Goal: Transaction & Acquisition: Subscribe to service/newsletter

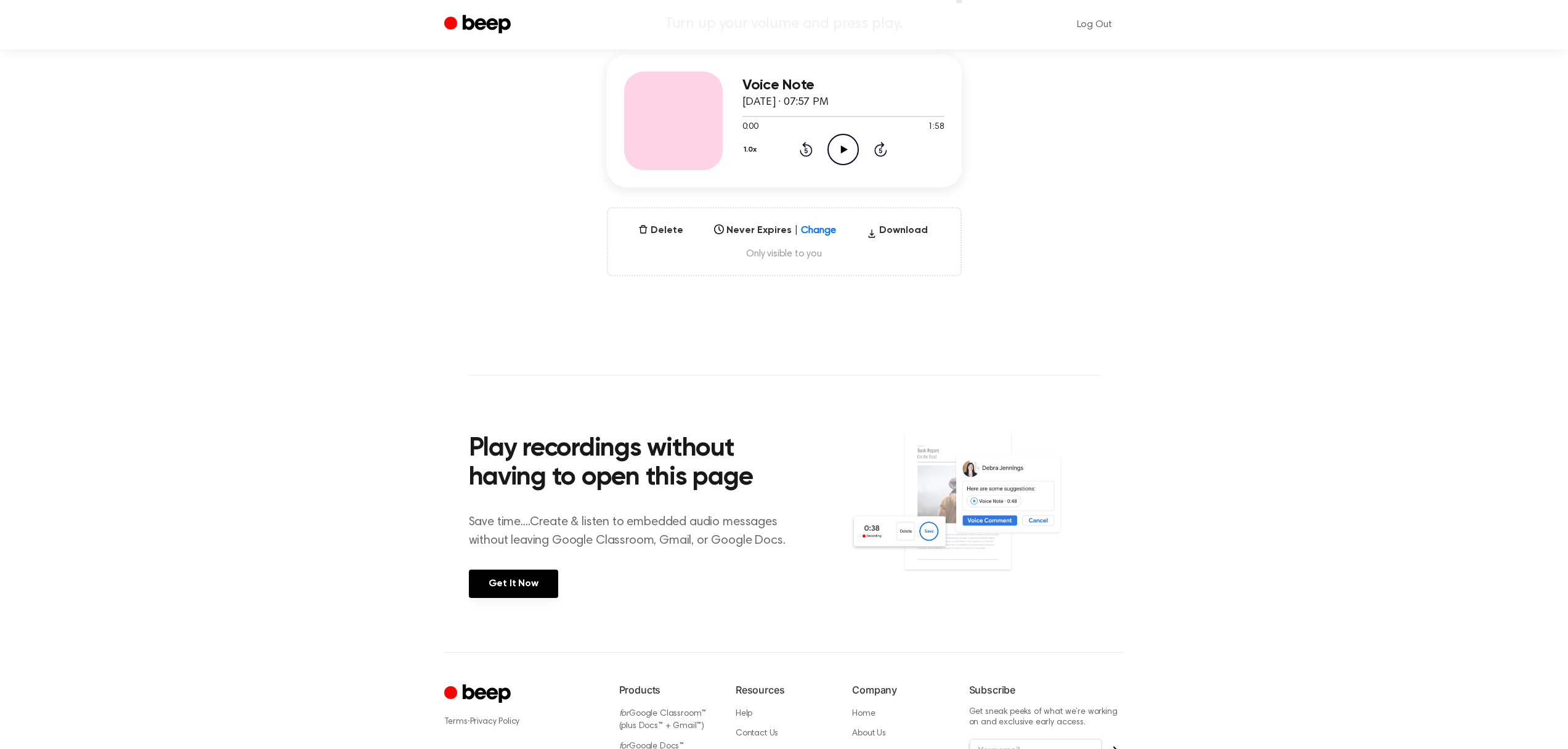
scroll to position [243, 0]
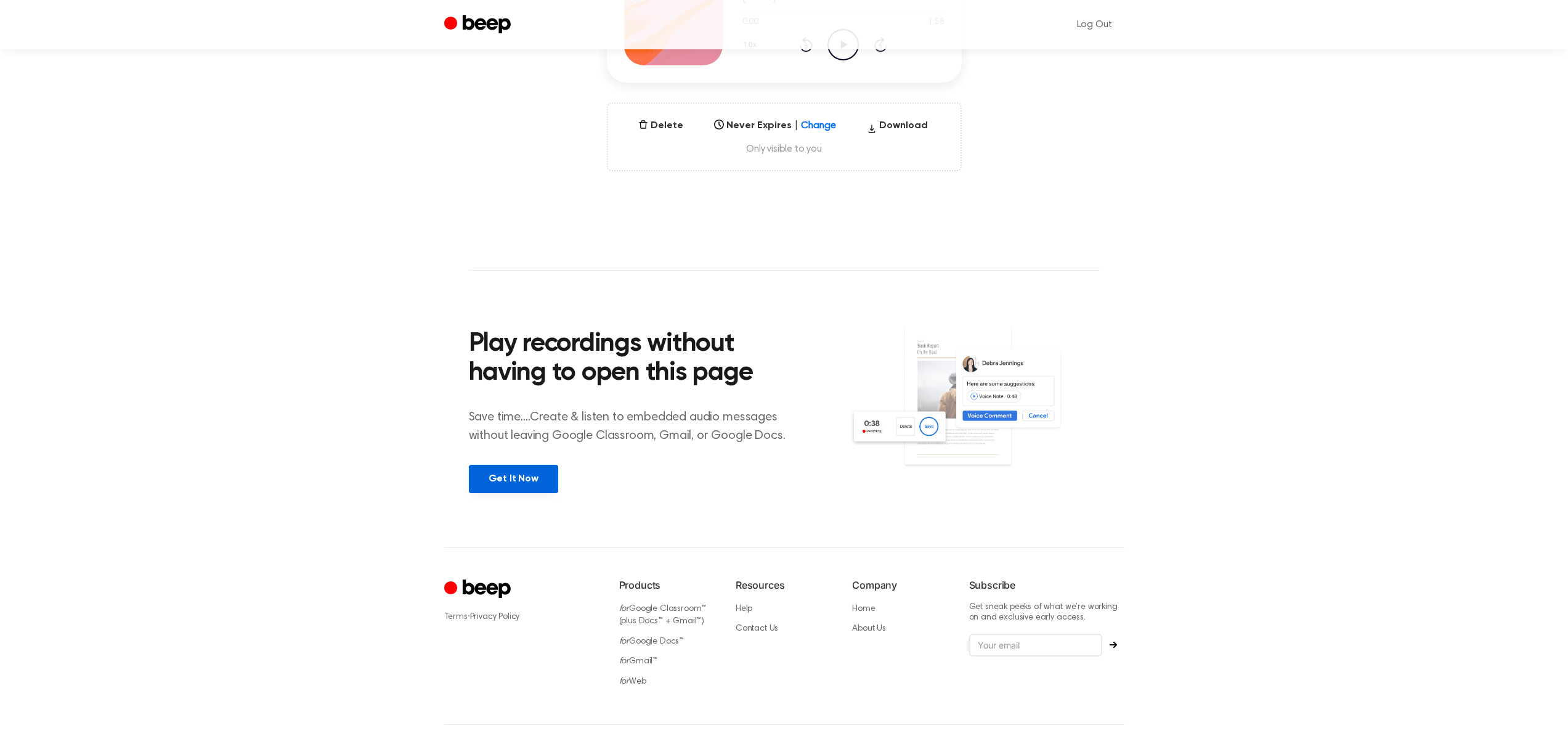
click at [517, 480] on link "Get It Now" at bounding box center [513, 479] width 89 height 28
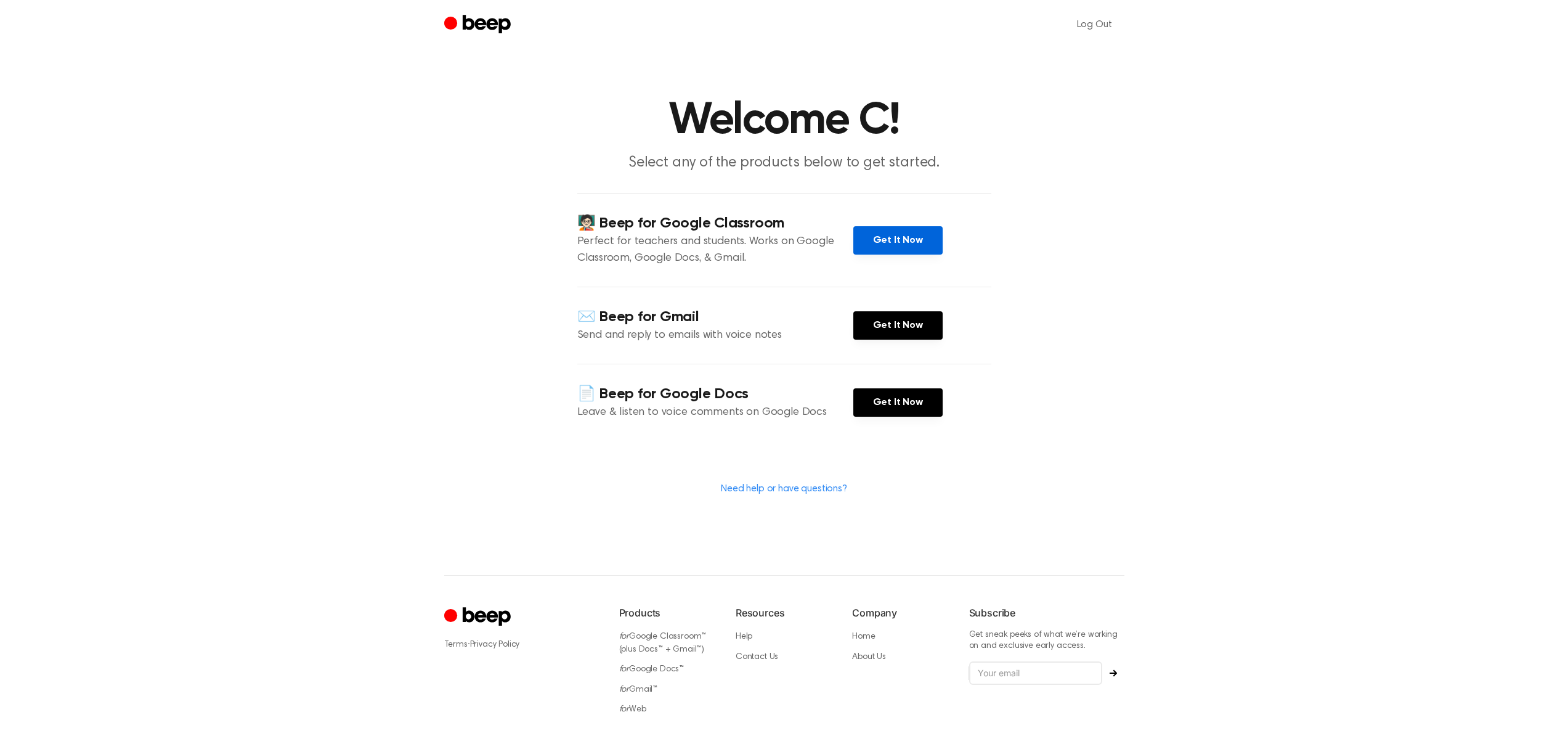
click at [878, 241] on link "Get It Now" at bounding box center [898, 240] width 89 height 28
